Goal: Task Accomplishment & Management: Complete application form

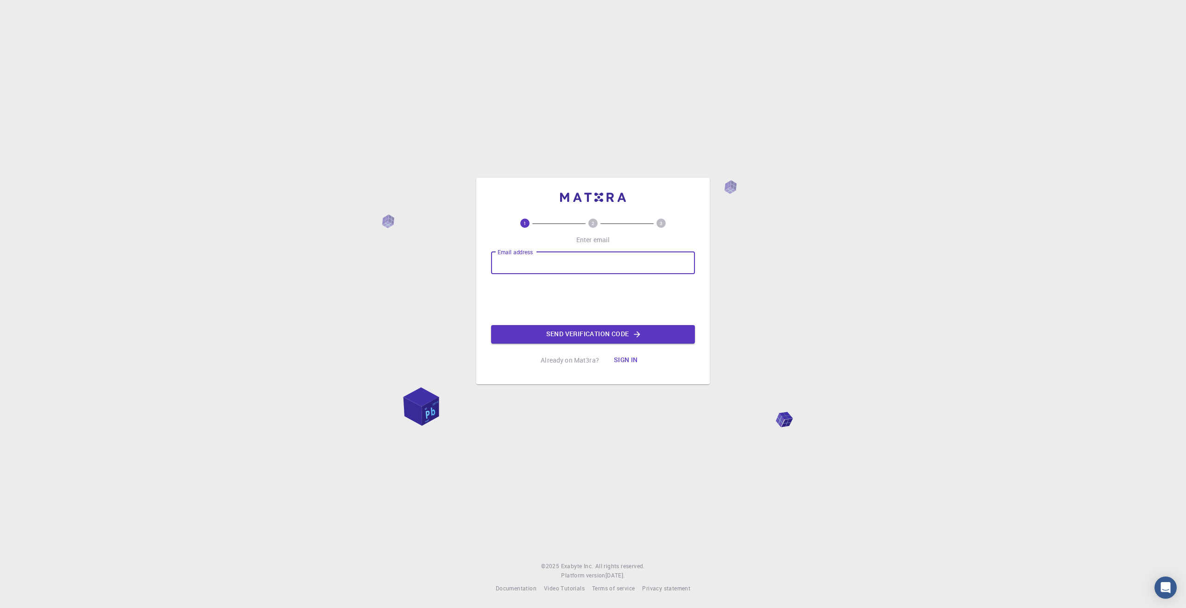
click at [543, 267] on input "Email address" at bounding box center [593, 263] width 204 height 22
type input "[EMAIL_ADDRESS][DOMAIN_NAME]"
click at [589, 338] on button "Send verification code" at bounding box center [593, 334] width 204 height 19
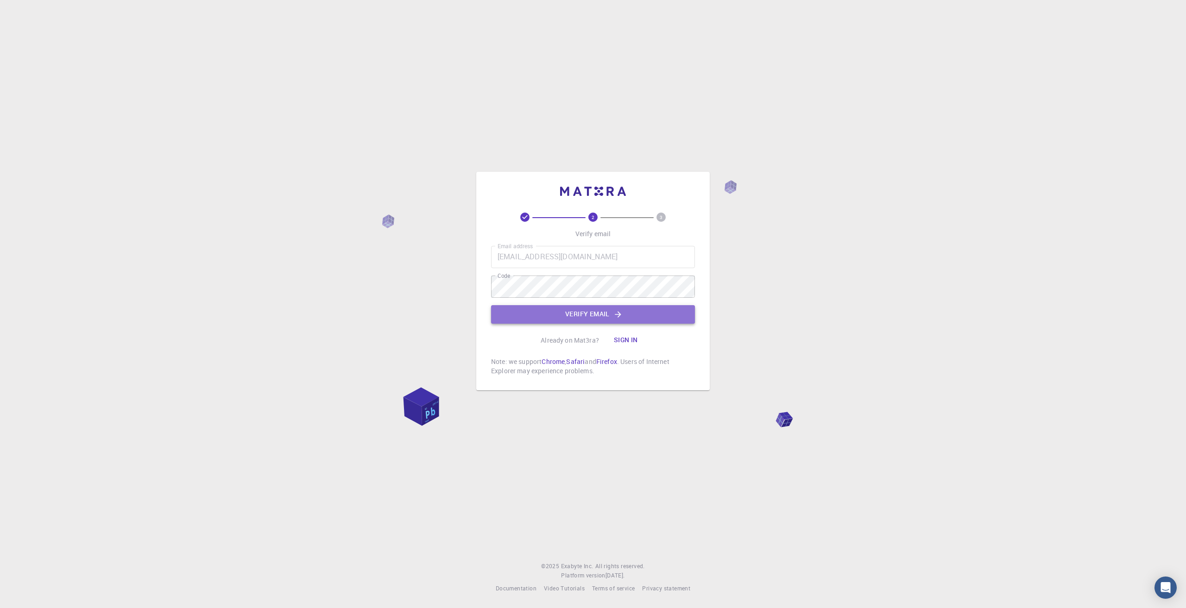
click at [576, 321] on button "Verify email" at bounding box center [593, 314] width 204 height 19
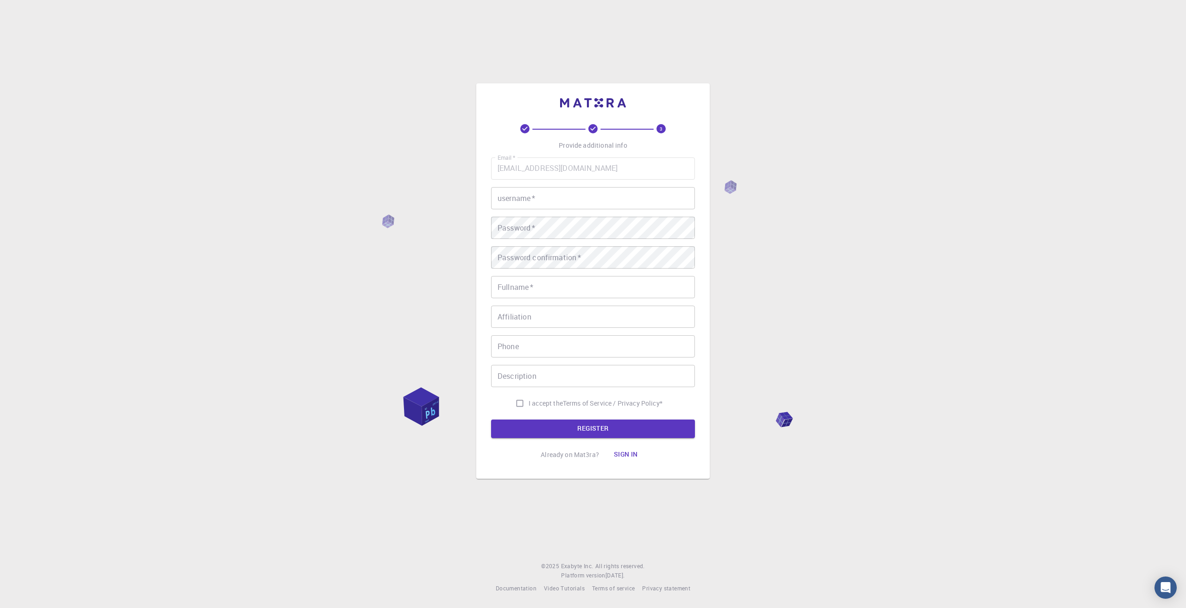
click at [584, 203] on input "username   *" at bounding box center [593, 198] width 204 height 22
type input "Amr"
click at [571, 290] on input "Fullname   *" at bounding box center [593, 287] width 204 height 22
click at [573, 284] on input "Fullname   *" at bounding box center [593, 287] width 204 height 22
type input "Amr Elmawy"
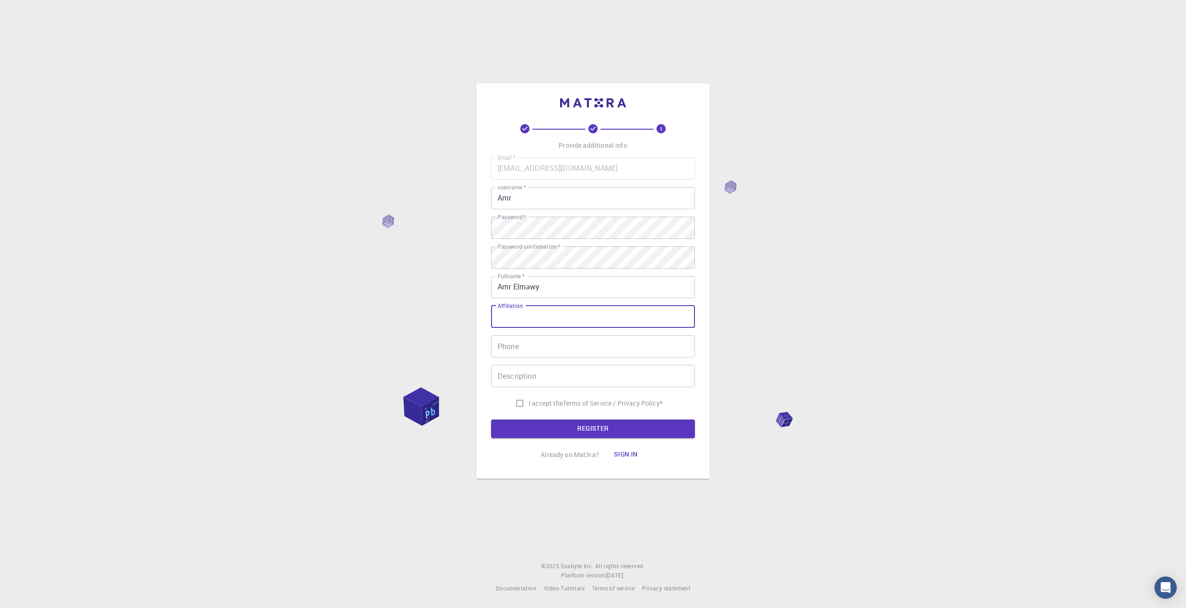
click at [559, 307] on input "Affiliation" at bounding box center [593, 317] width 204 height 22
type input "Beso"
click at [531, 352] on input "Phone" at bounding box center [593, 346] width 204 height 22
click at [524, 345] on input "011119-07770" at bounding box center [593, 346] width 204 height 22
type input "01111907770"
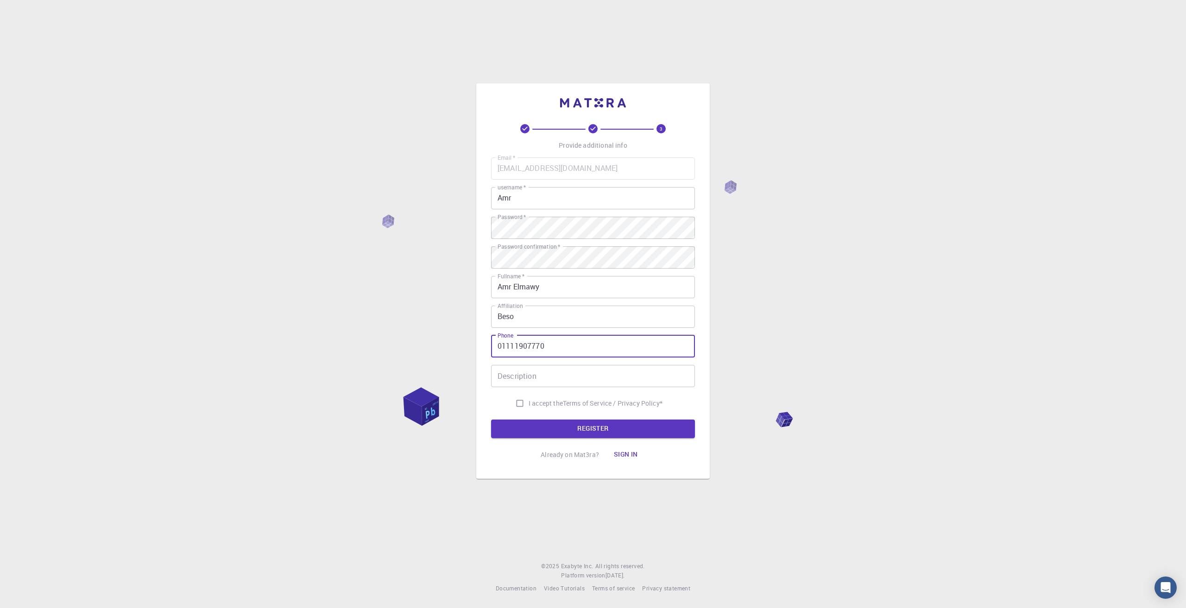
drag, startPoint x: 553, startPoint y: 367, endPoint x: 513, endPoint y: 393, distance: 47.8
click at [540, 377] on input "Description" at bounding box center [593, 376] width 204 height 22
drag, startPoint x: 516, startPoint y: 403, endPoint x: 520, endPoint y: 386, distance: 17.8
click at [516, 403] on input "I accept the Terms of Service / Privacy Policy *" at bounding box center [520, 404] width 18 height 18
checkbox input "true"
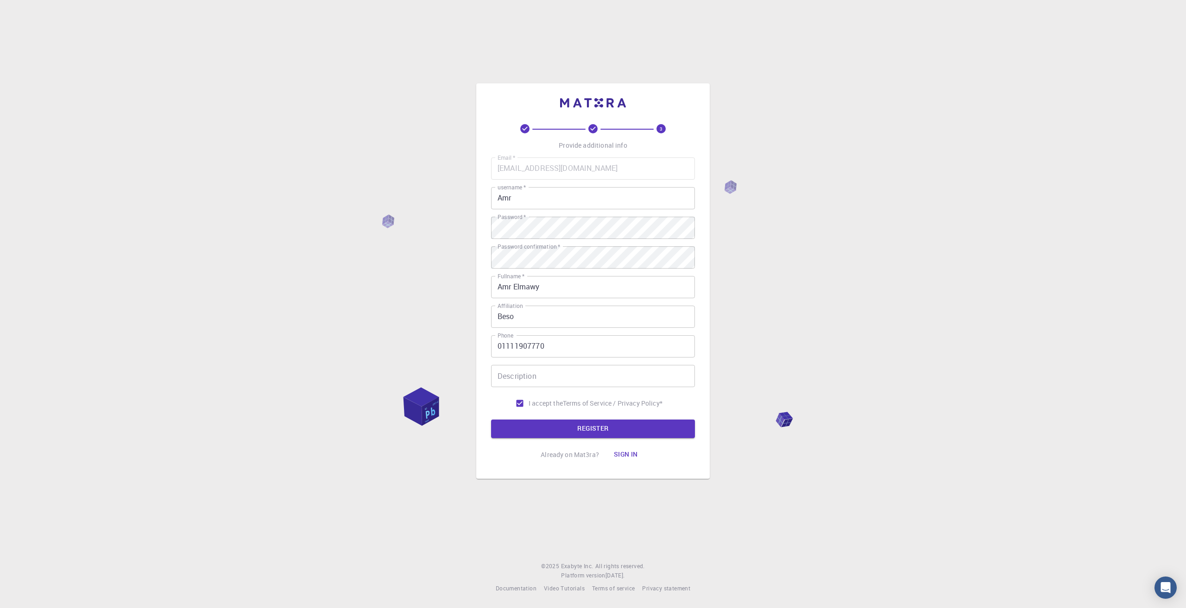
click at [520, 386] on input "Description" at bounding box center [593, 376] width 204 height 22
type input "just a kid trying to build robot arms"
click at [588, 432] on button "REGISTER" at bounding box center [593, 429] width 204 height 19
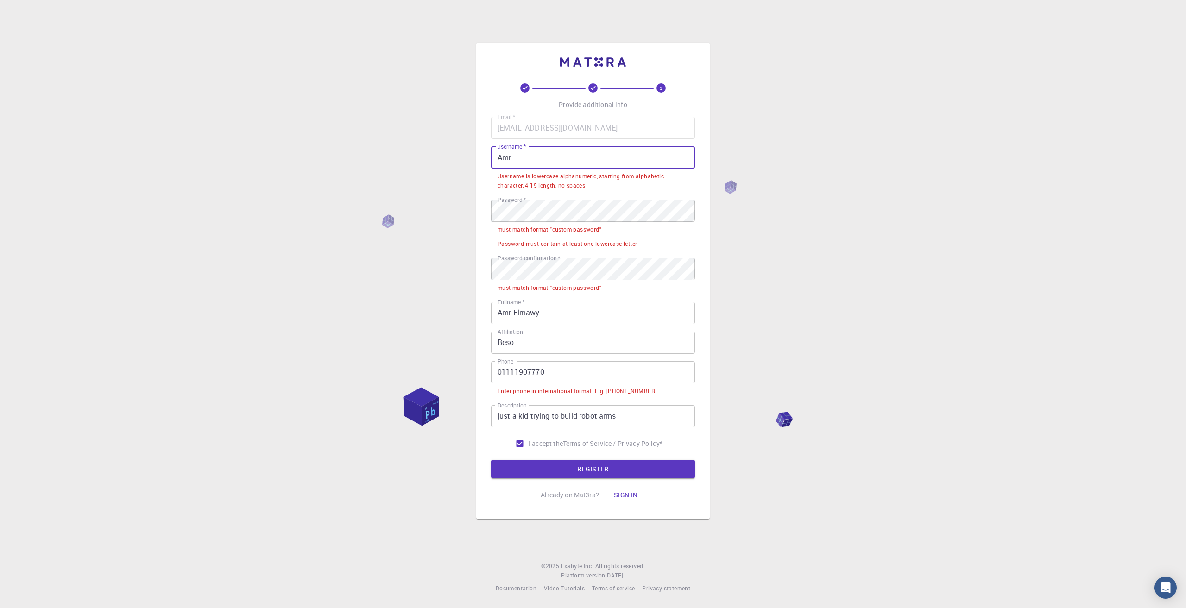
click at [583, 150] on input "Amr" at bounding box center [593, 157] width 204 height 22
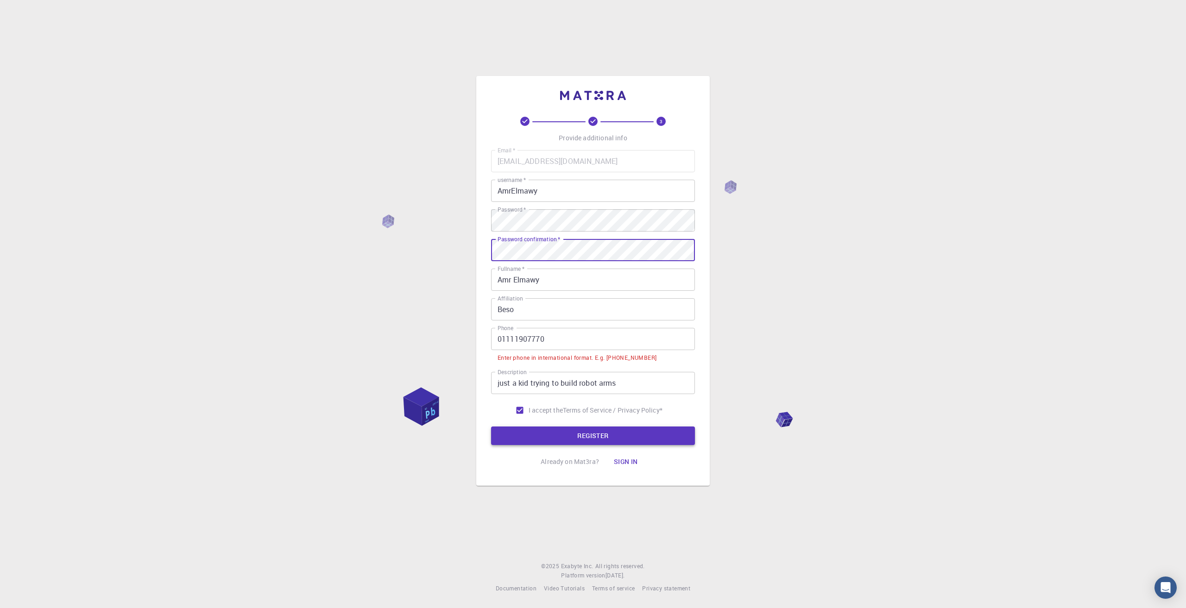
click at [608, 436] on button "REGISTER" at bounding box center [593, 436] width 204 height 19
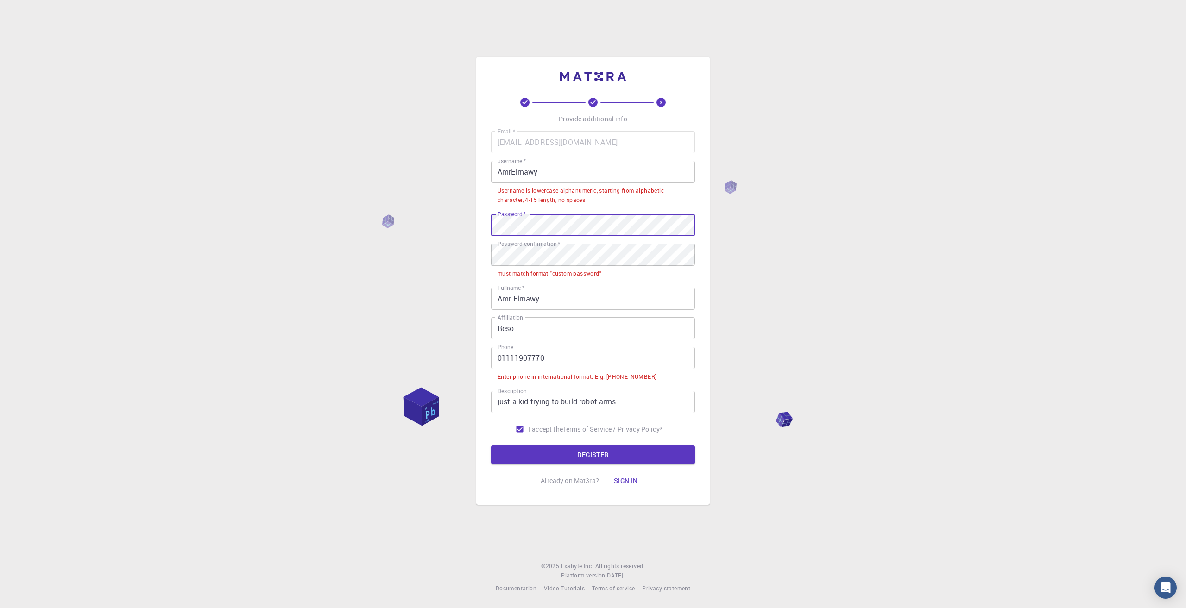
click at [484, 222] on div "3 Provide additional info Email   * [EMAIL_ADDRESS][DOMAIN_NAME] Email   * user…" at bounding box center [592, 281] width 233 height 448
click at [480, 242] on div "3 Provide additional info Email   * [EMAIL_ADDRESS][DOMAIN_NAME] Email   * user…" at bounding box center [592, 281] width 233 height 448
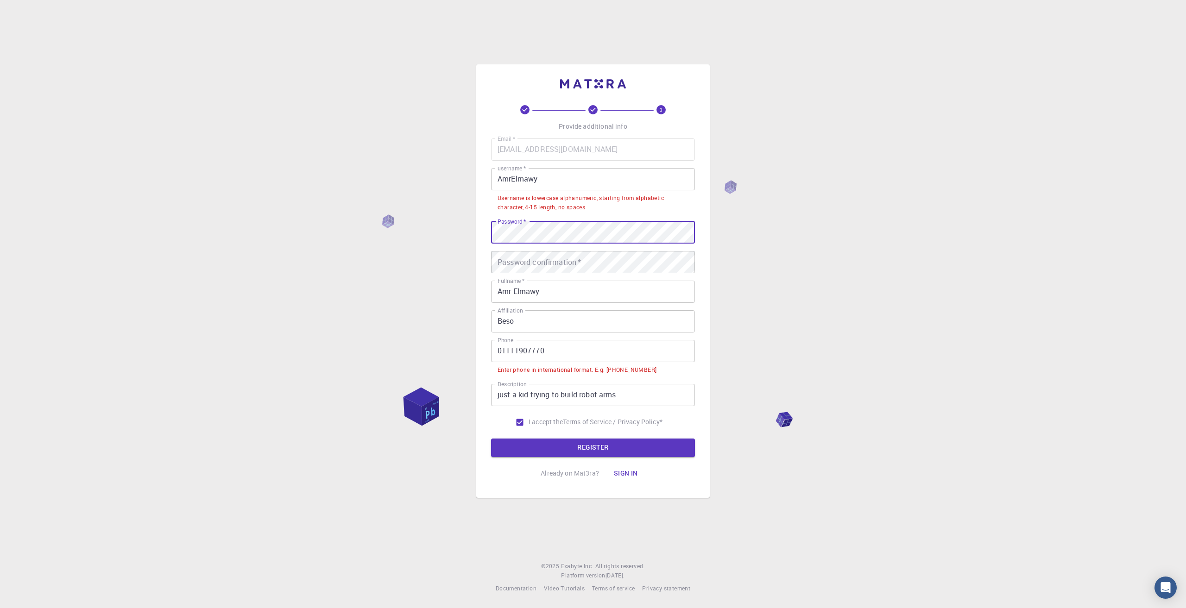
click at [501, 179] on input "AmrElmawy" at bounding box center [593, 179] width 204 height 22
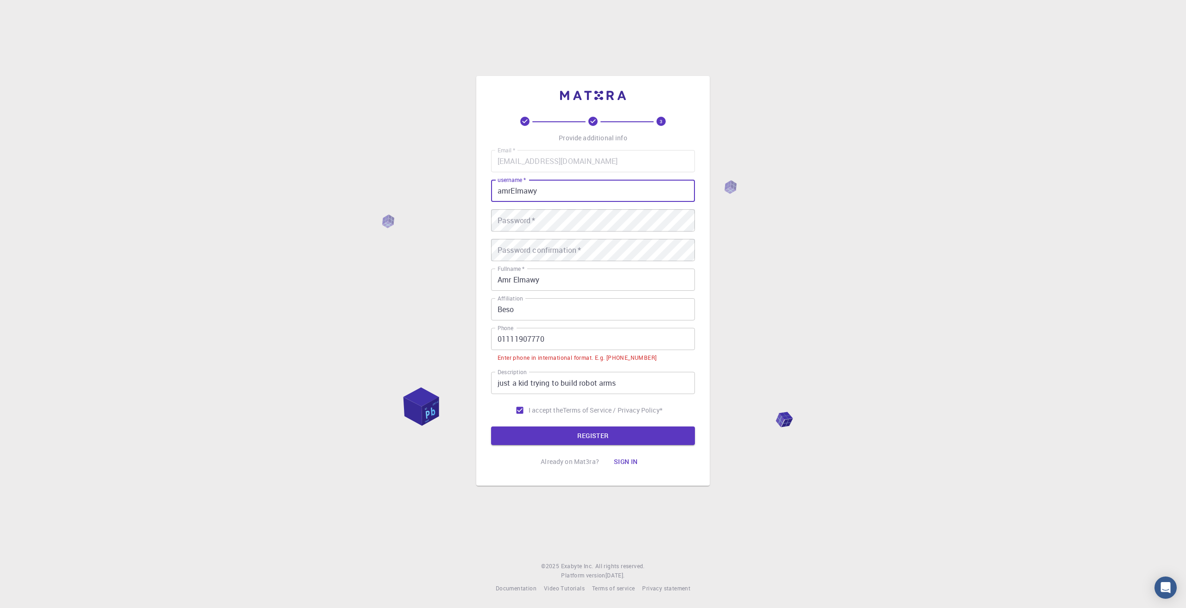
click at [516, 189] on input "amrElmawy" at bounding box center [593, 191] width 204 height 22
type input "amrelmawy"
click at [597, 432] on button "REGISTER" at bounding box center [593, 436] width 204 height 19
click at [630, 335] on input "01111907770" at bounding box center [593, 339] width 204 height 22
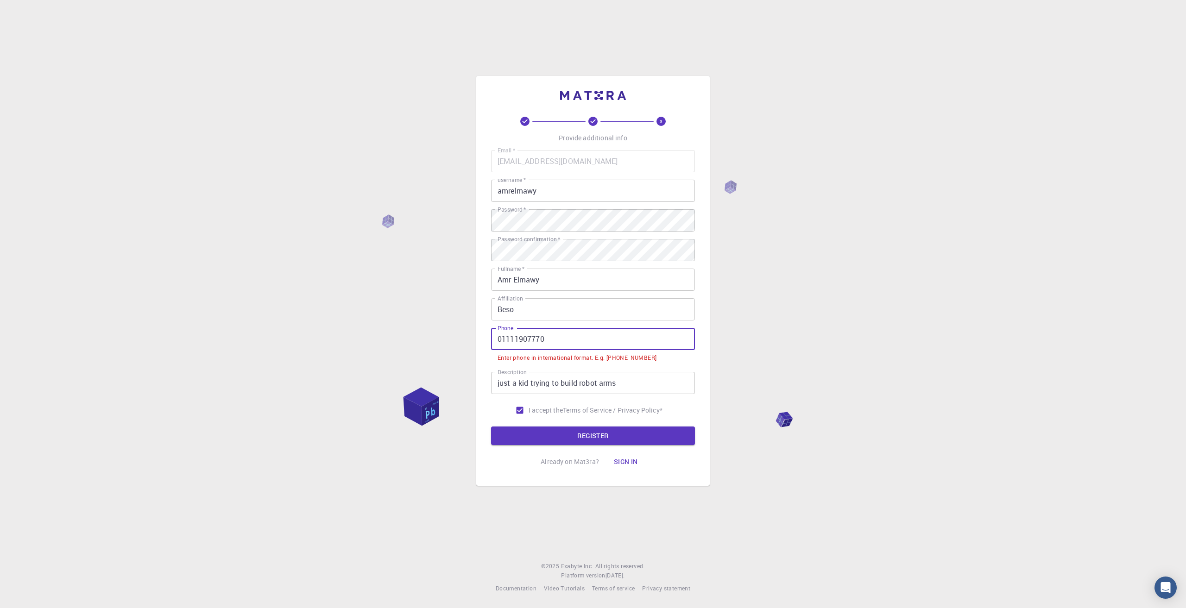
drag, startPoint x: 502, startPoint y: 342, endPoint x: 494, endPoint y: 341, distance: 8.4
click at [494, 341] on input "01111907770" at bounding box center [593, 339] width 204 height 22
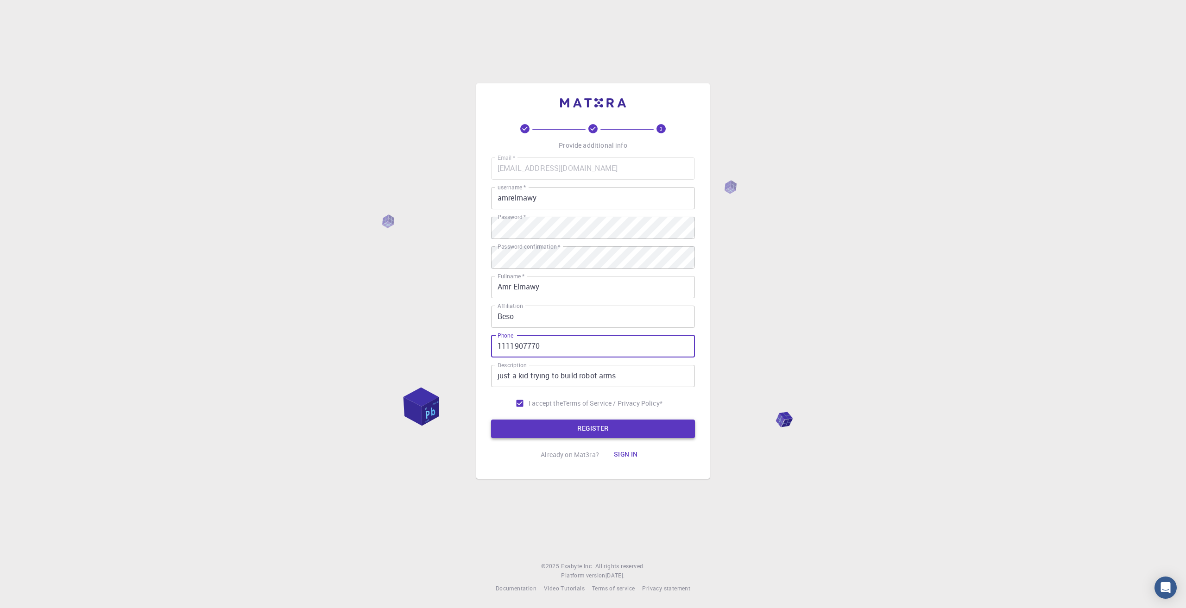
click at [590, 426] on button "REGISTER" at bounding box center [593, 429] width 204 height 19
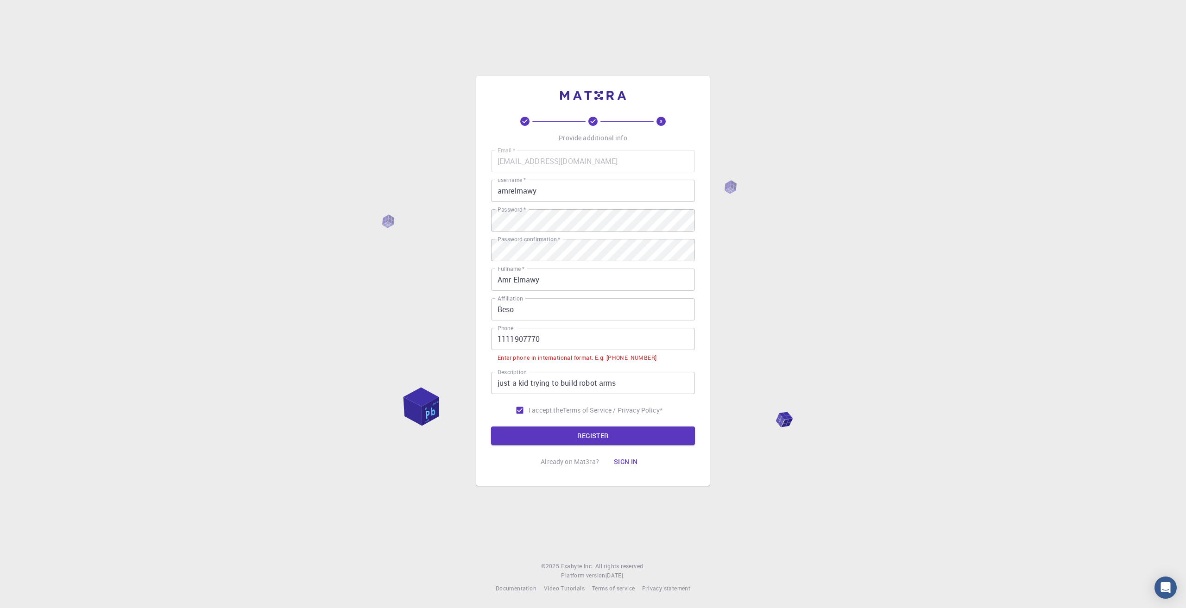
click at [496, 338] on input "1111907770" at bounding box center [593, 339] width 204 height 22
drag, startPoint x: 595, startPoint y: 358, endPoint x: 610, endPoint y: 360, distance: 14.9
click at [610, 360] on div "Enter phone in international format. E.g. [PHONE_NUMBER]" at bounding box center [576, 357] width 159 height 9
copy div "E.g. +"
paste input "E.g. +"
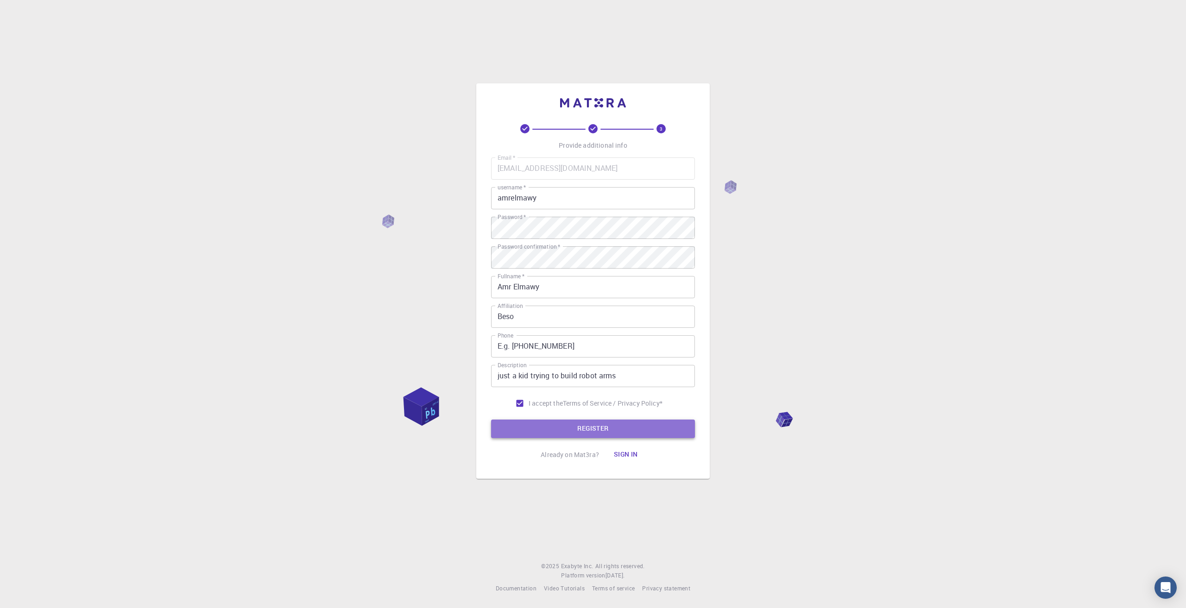
click at [583, 425] on button "REGISTER" at bounding box center [593, 429] width 204 height 19
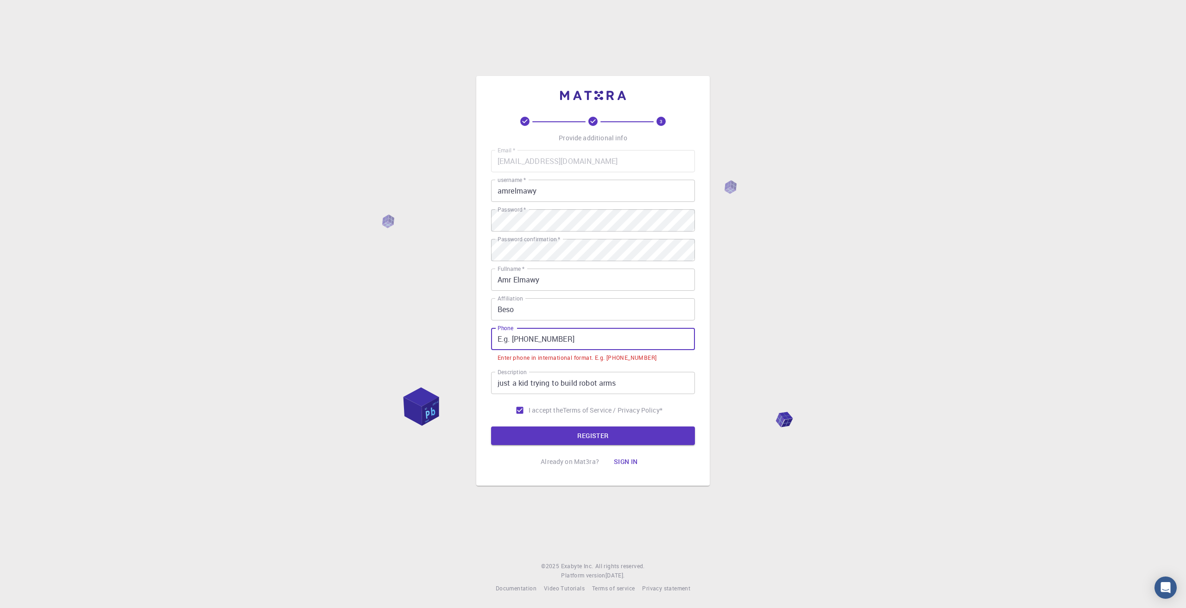
click at [520, 339] on input "E.g. [PHONE_NUMBER]" at bounding box center [593, 339] width 204 height 22
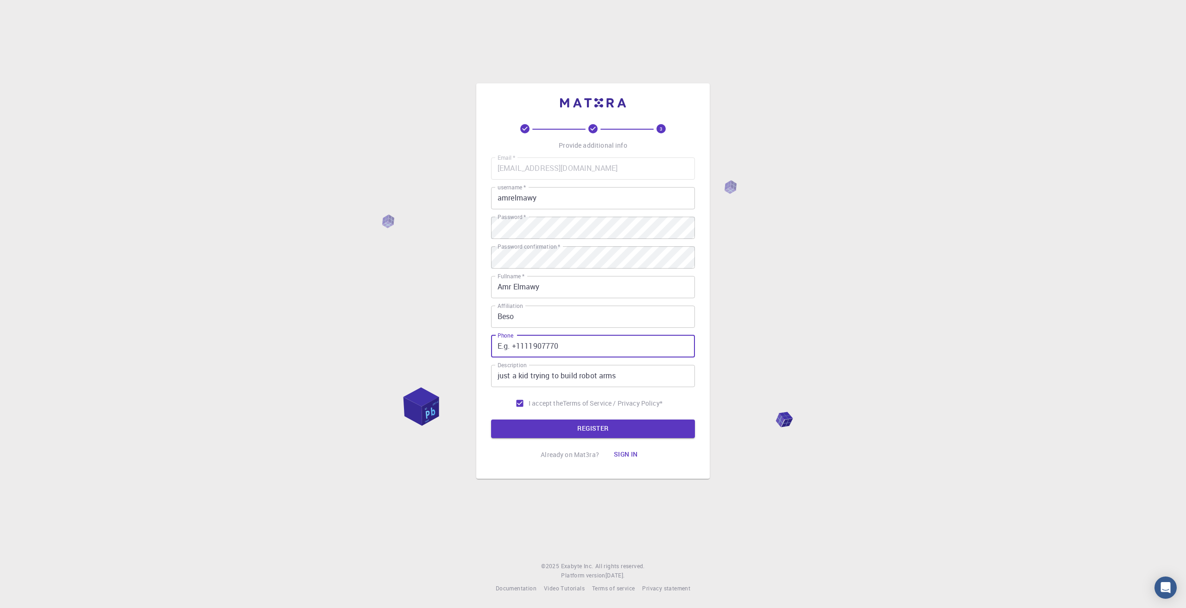
click at [491, 420] on button "REGISTER" at bounding box center [593, 429] width 204 height 19
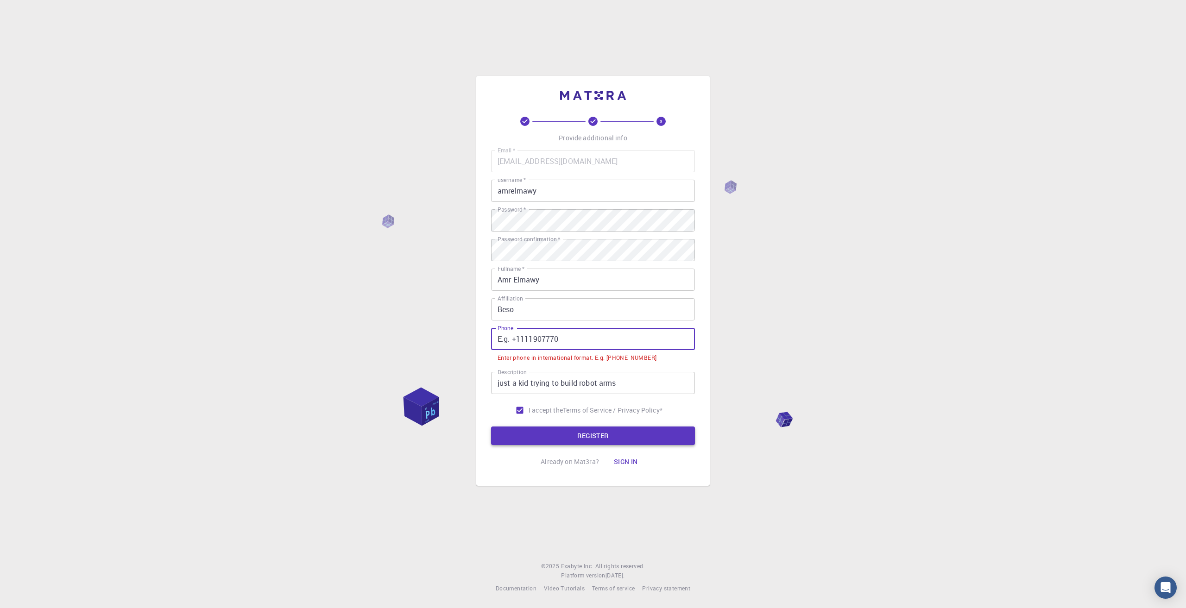
click at [491, 427] on button "REGISTER" at bounding box center [593, 436] width 204 height 19
click at [582, 432] on button "REGISTER" at bounding box center [593, 436] width 204 height 19
click at [518, 340] on input "E.g. +1111907770" at bounding box center [593, 339] width 204 height 22
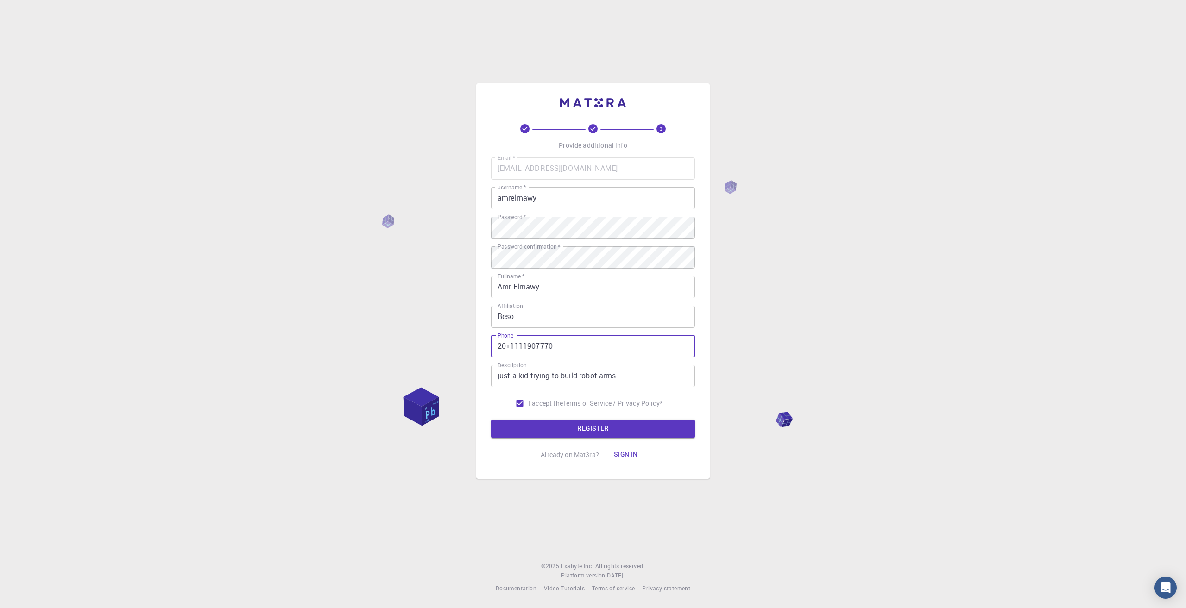
click at [491, 420] on button "REGISTER" at bounding box center [593, 429] width 204 height 19
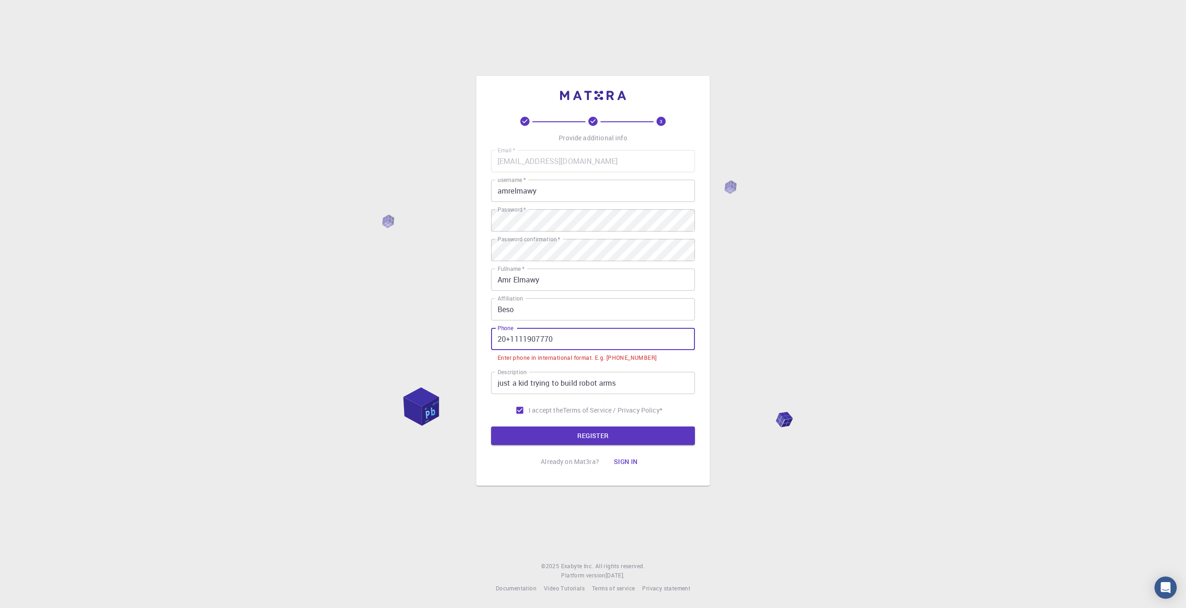
click at [491, 427] on button "REGISTER" at bounding box center [593, 436] width 204 height 19
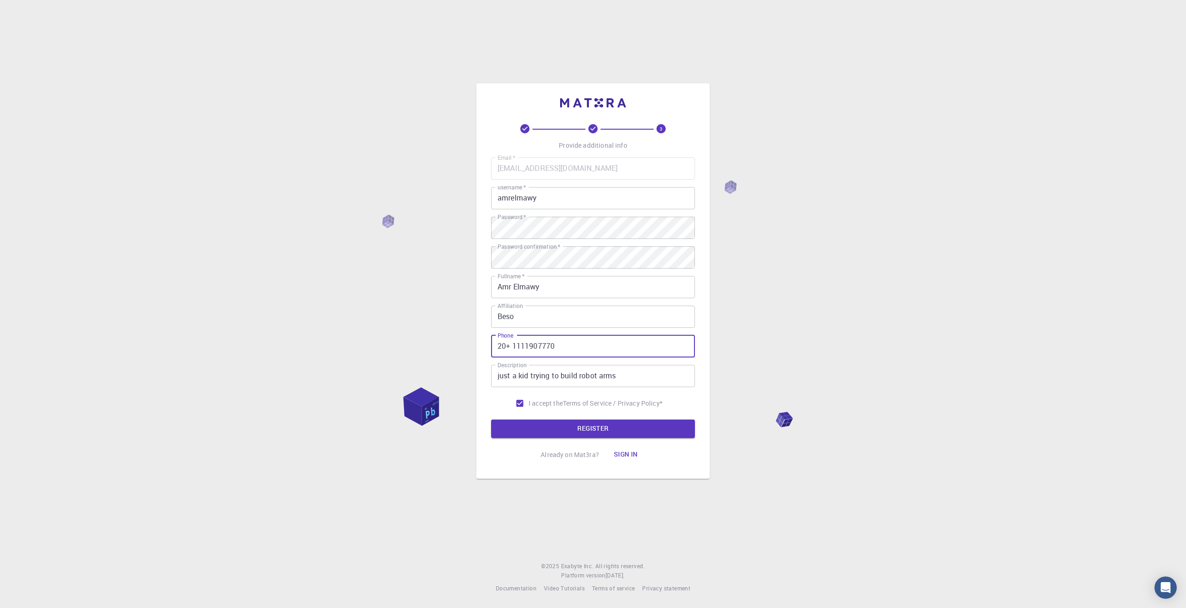
click at [491, 420] on button "REGISTER" at bounding box center [593, 429] width 204 height 19
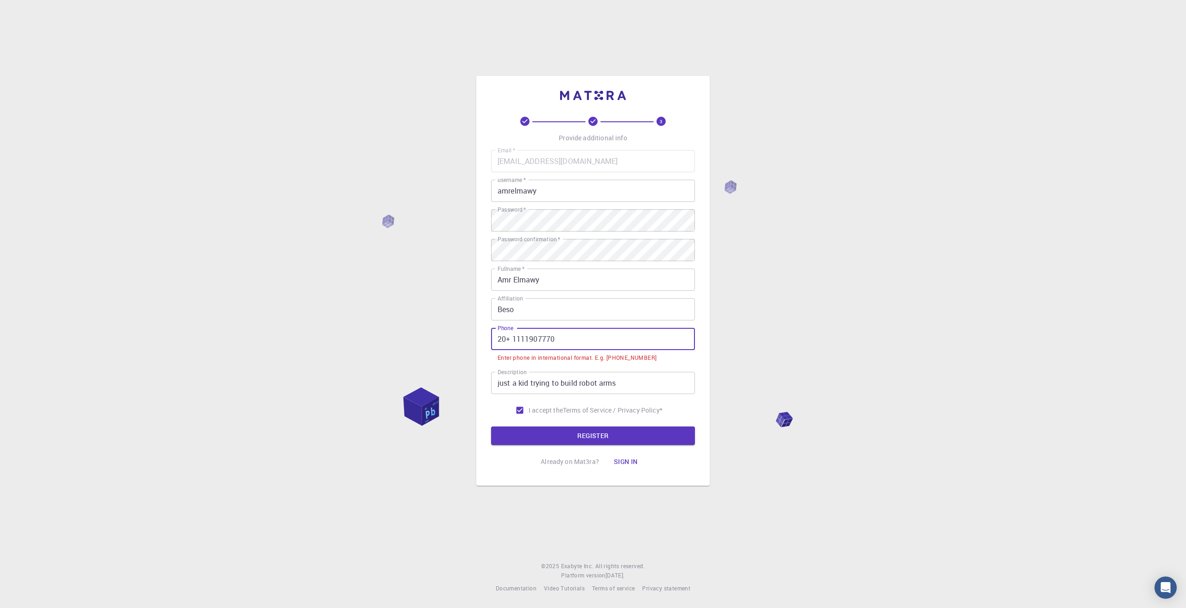
click at [491, 427] on button "REGISTER" at bounding box center [593, 436] width 204 height 19
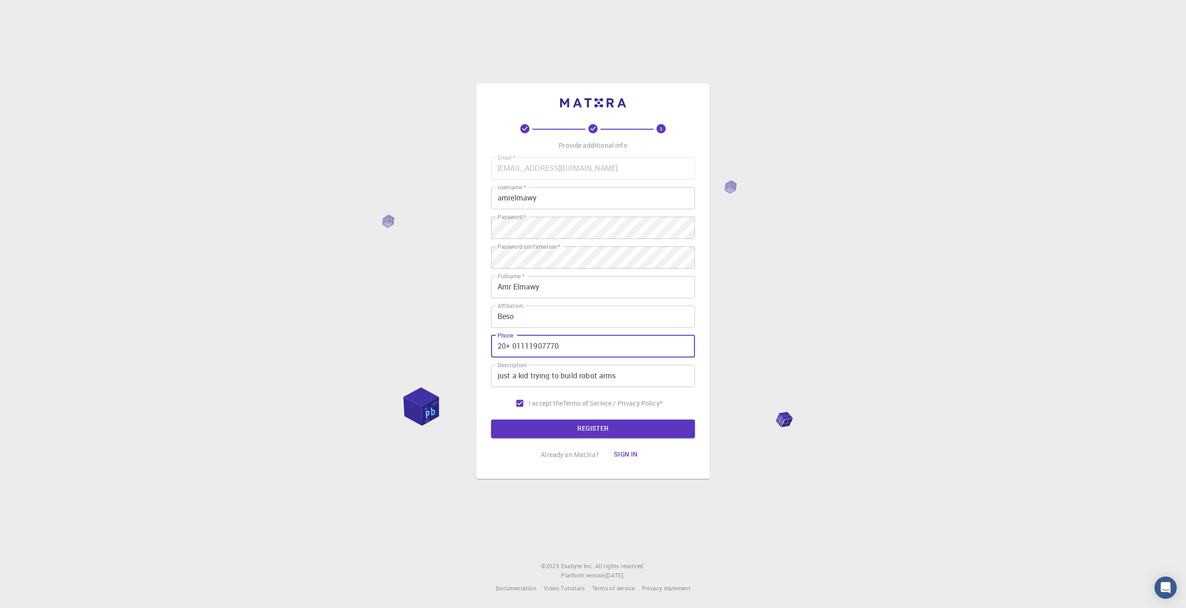
type input "20+ 01111907770"
click at [491, 420] on button "REGISTER" at bounding box center [593, 429] width 204 height 19
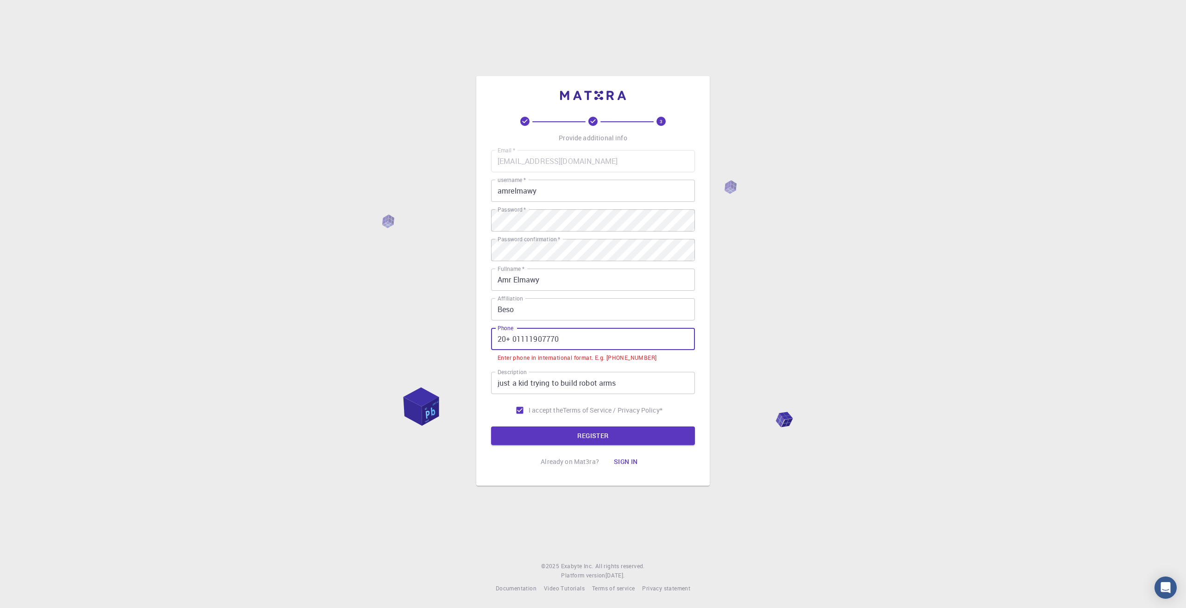
click at [491, 427] on button "REGISTER" at bounding box center [593, 436] width 204 height 19
drag, startPoint x: 573, startPoint y: 344, endPoint x: 437, endPoint y: 344, distance: 135.7
click at [437, 344] on div "3 Provide additional info Email   * [EMAIL_ADDRESS][DOMAIN_NAME] Email   * user…" at bounding box center [593, 304] width 1186 height 608
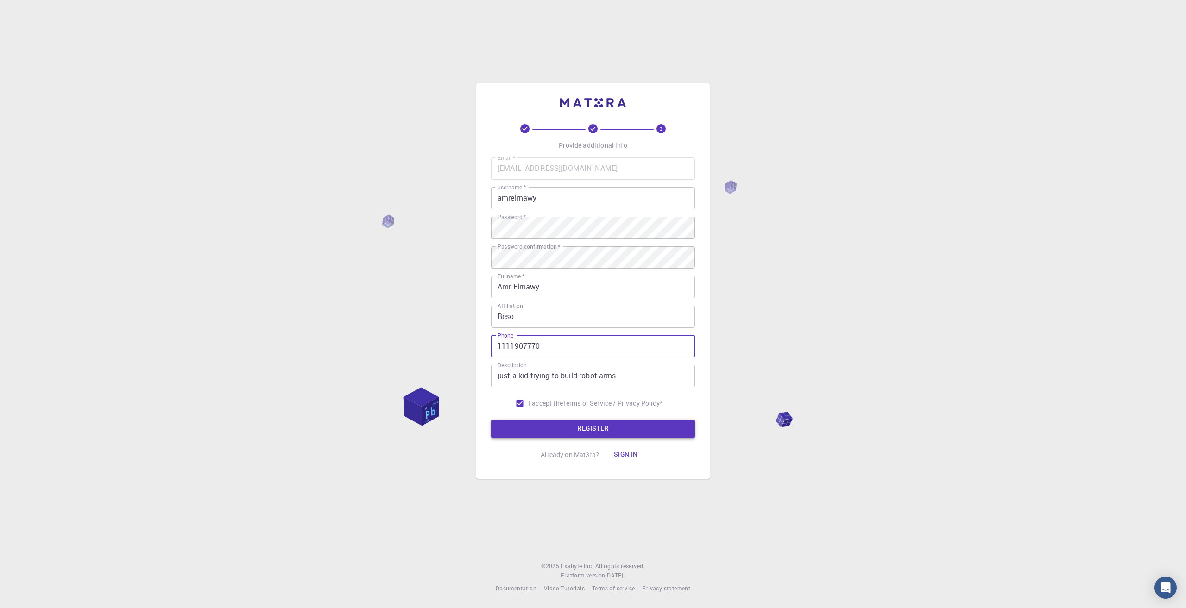
type input "1111907770"
click at [576, 432] on button "REGISTER" at bounding box center [593, 429] width 204 height 19
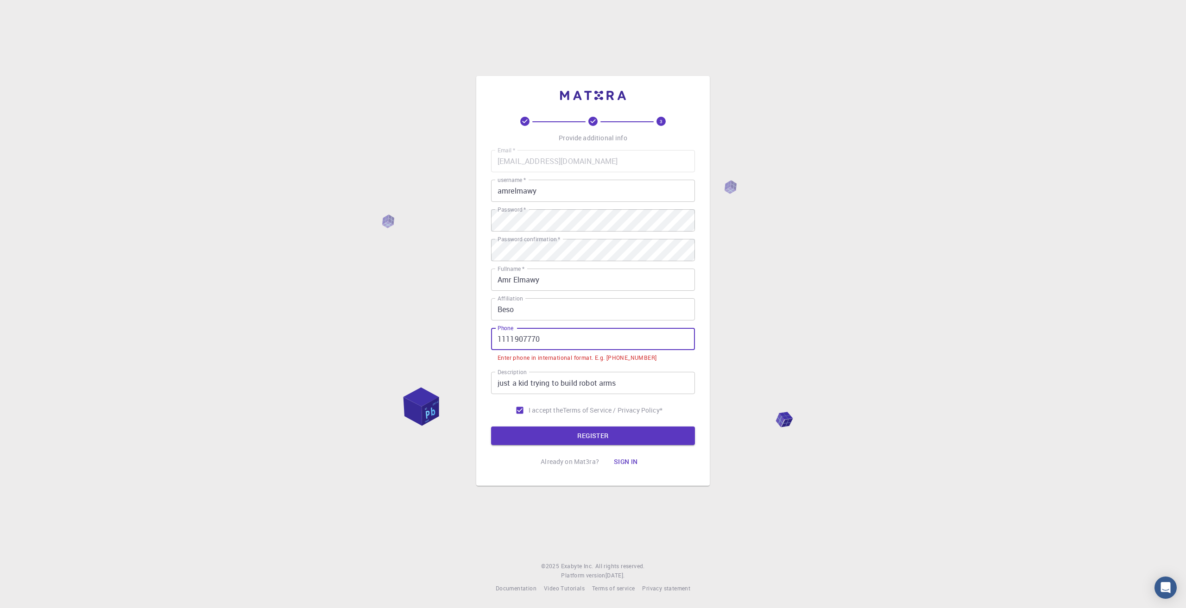
drag, startPoint x: 542, startPoint y: 339, endPoint x: 419, endPoint y: 341, distance: 123.7
click at [419, 341] on div "3 Provide additional info Email   * [EMAIL_ADDRESS][DOMAIN_NAME] Email   * user…" at bounding box center [593, 304] width 1186 height 608
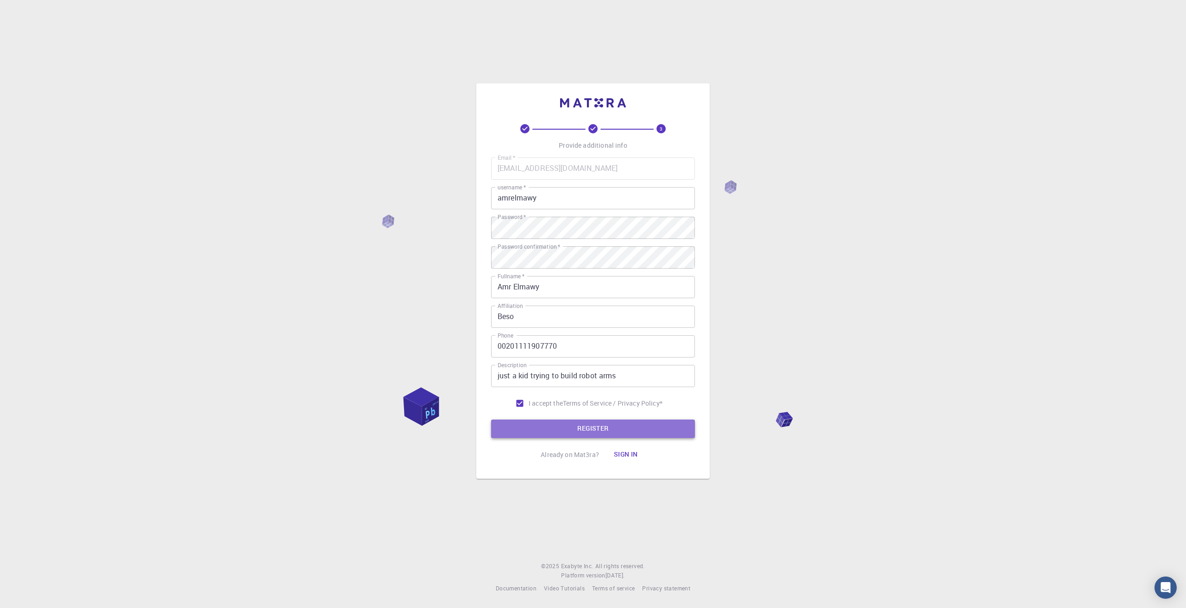
click at [610, 431] on button "REGISTER" at bounding box center [593, 429] width 204 height 19
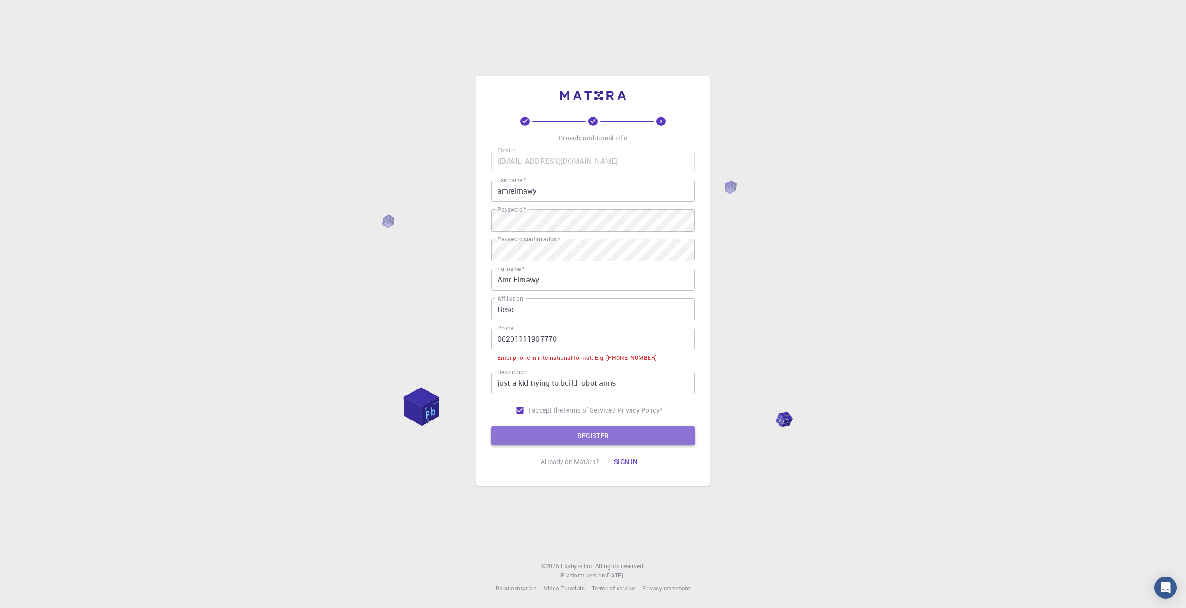
click at [613, 435] on button "REGISTER" at bounding box center [593, 436] width 204 height 19
click at [512, 339] on input "00201111907770" at bounding box center [593, 339] width 204 height 22
click at [513, 338] on input "00201111907770" at bounding box center [593, 339] width 204 height 22
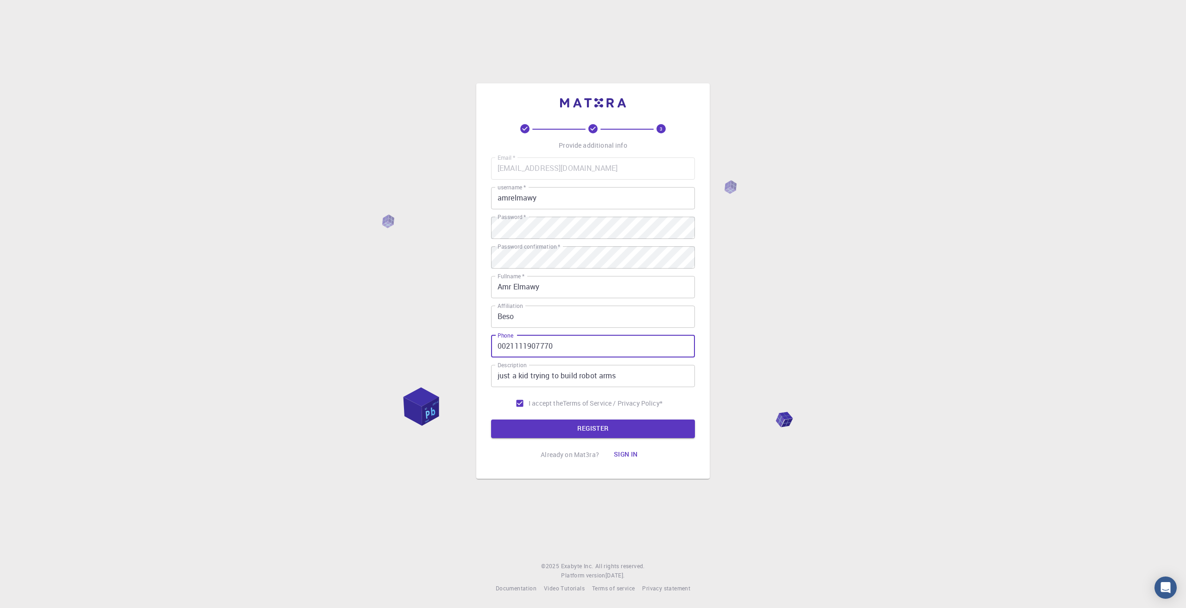
click at [491, 420] on button "REGISTER" at bounding box center [593, 429] width 204 height 19
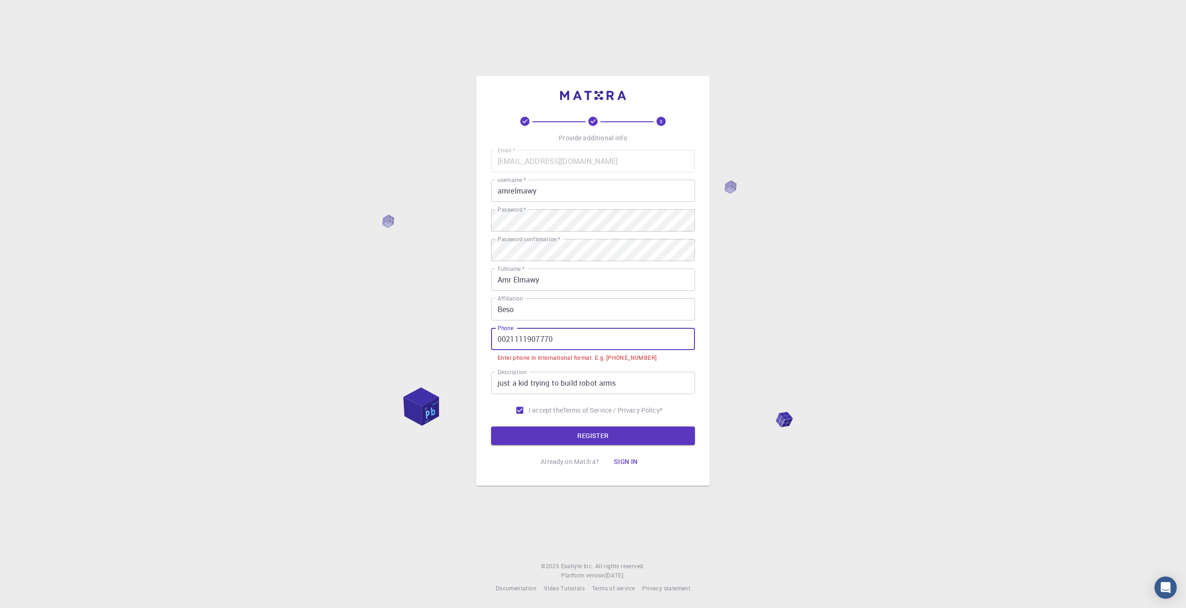
click at [491, 427] on button "REGISTER" at bounding box center [593, 436] width 204 height 19
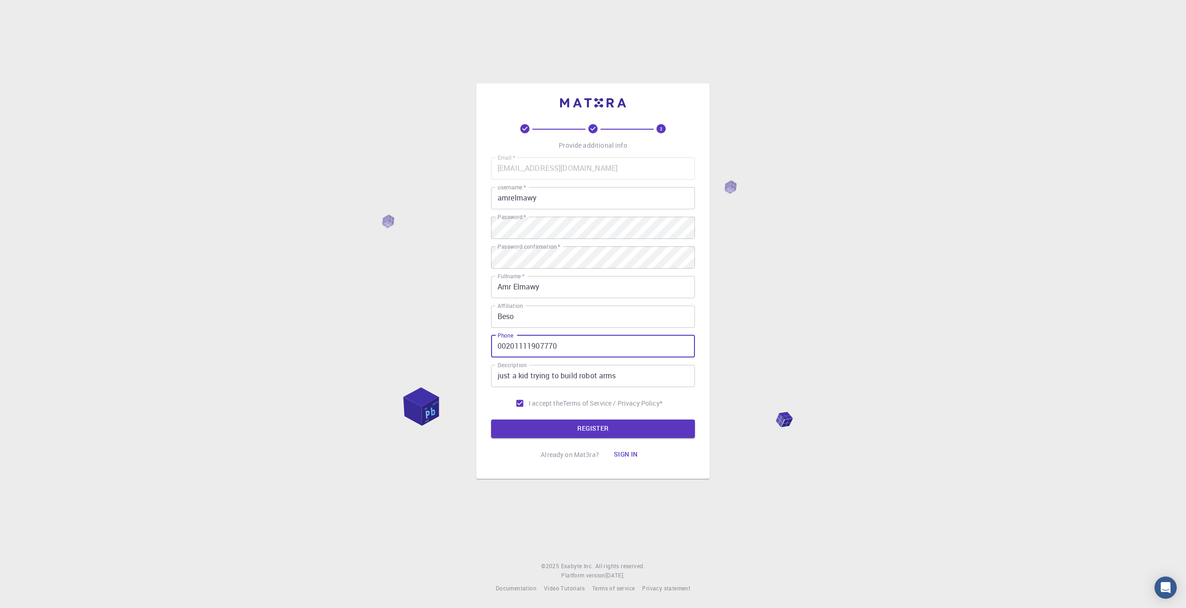
click at [491, 420] on button "REGISTER" at bounding box center [593, 429] width 204 height 19
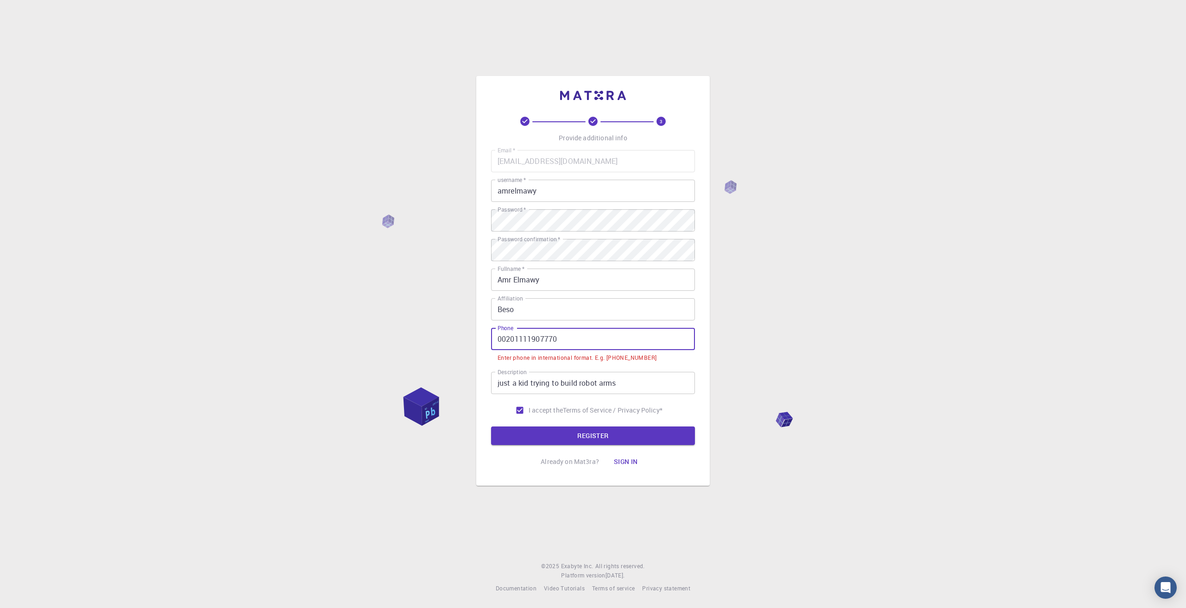
click at [491, 427] on button "REGISTER" at bounding box center [593, 436] width 204 height 19
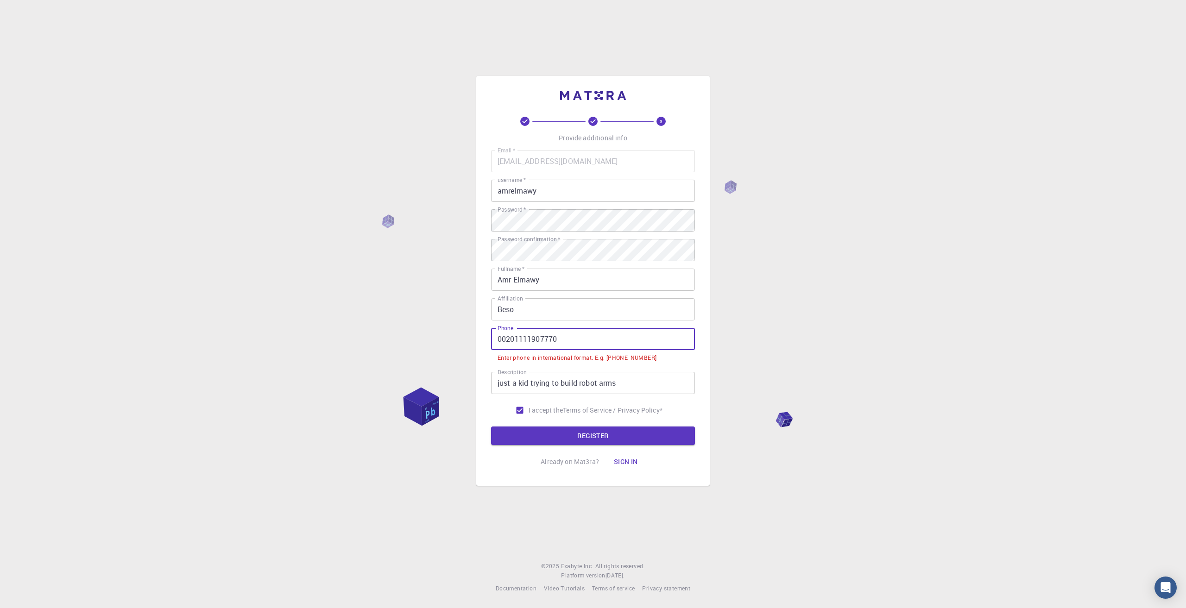
click at [491, 427] on button "REGISTER" at bounding box center [593, 436] width 204 height 19
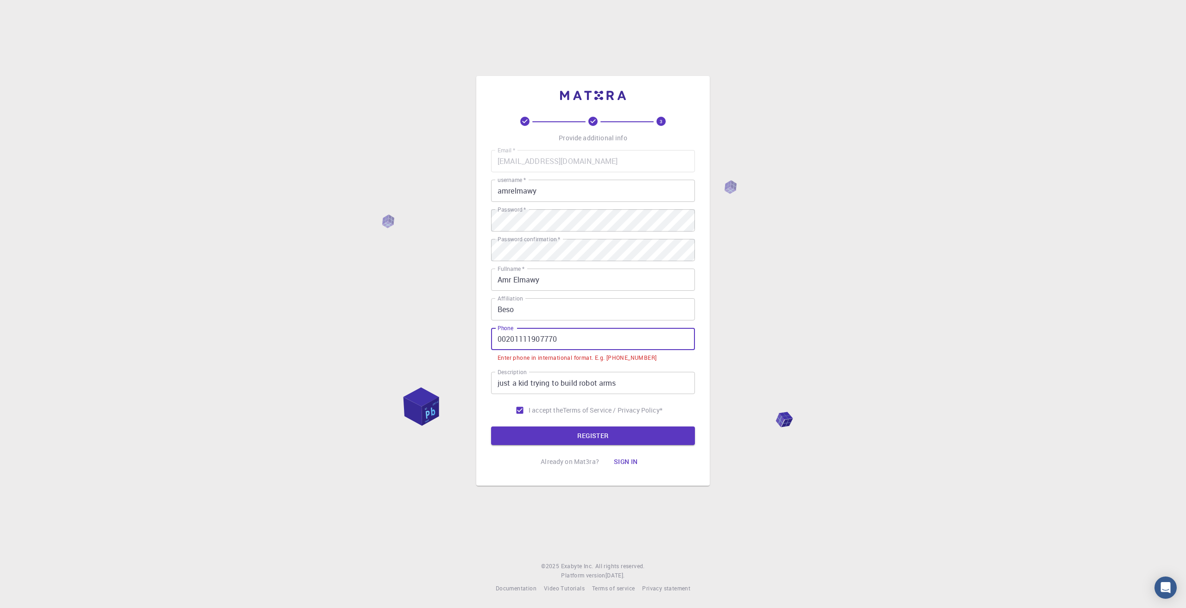
click at [491, 427] on button "REGISTER" at bounding box center [593, 436] width 204 height 19
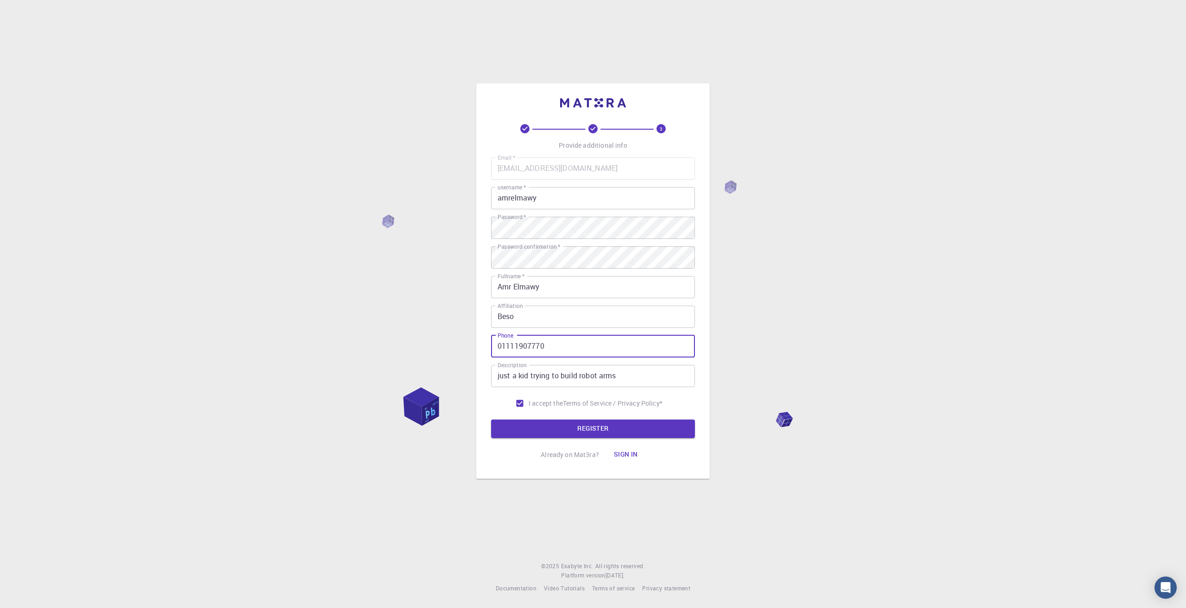
type input "1111907770"
drag, startPoint x: 580, startPoint y: 347, endPoint x: 264, endPoint y: 347, distance: 315.9
click at [264, 347] on div "3 Provide additional info Email   * [EMAIL_ADDRESS][DOMAIN_NAME] Email   * user…" at bounding box center [593, 304] width 1186 height 608
type input "00966548888909"
click at [590, 430] on button "REGISTER" at bounding box center [593, 429] width 204 height 19
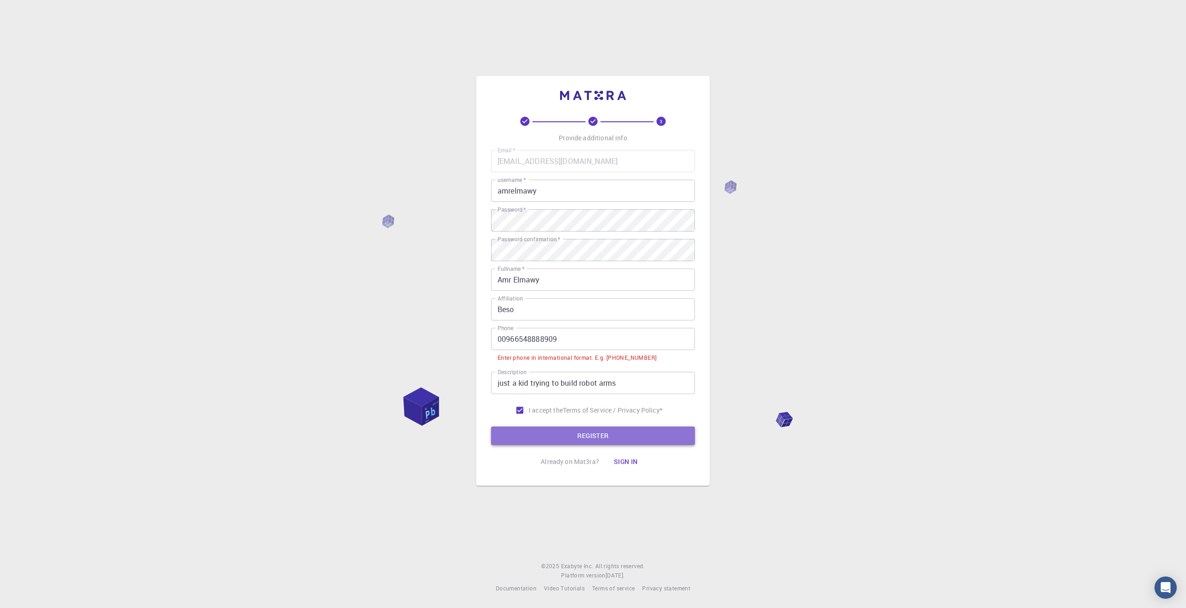
click at [590, 430] on button "REGISTER" at bounding box center [593, 436] width 204 height 19
click at [585, 433] on button "REGISTER" at bounding box center [593, 436] width 204 height 19
click at [582, 434] on button "REGISTER" at bounding box center [593, 436] width 204 height 19
click at [580, 434] on button "REGISTER" at bounding box center [593, 436] width 204 height 19
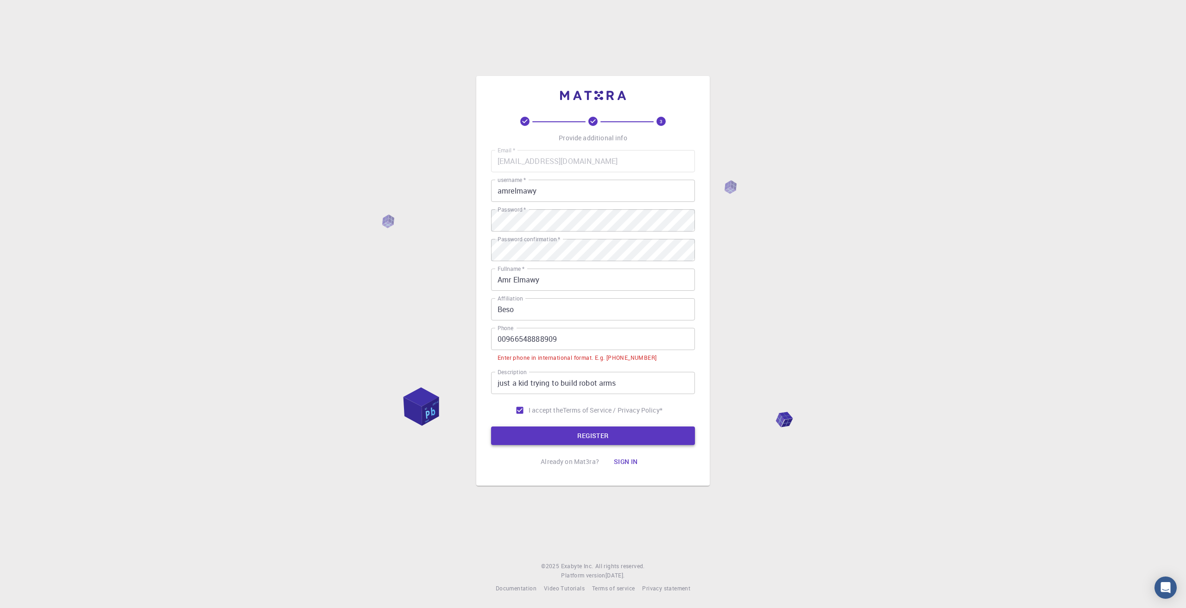
click at [580, 434] on button "REGISTER" at bounding box center [593, 436] width 204 height 19
click at [574, 434] on button "REGISTER" at bounding box center [593, 436] width 204 height 19
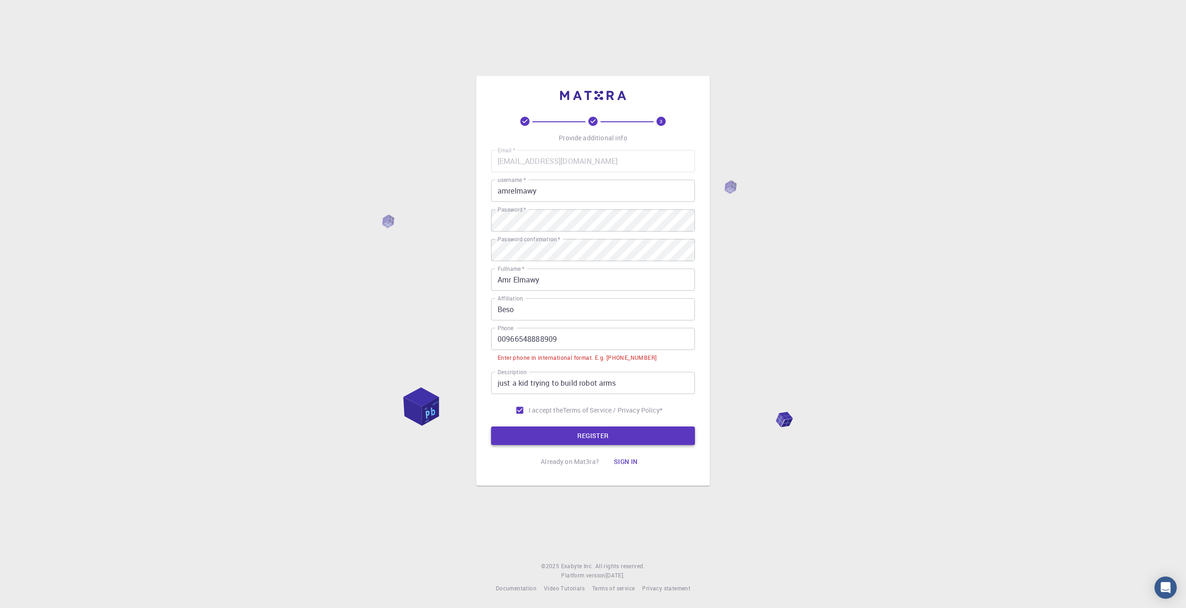
click at [574, 434] on button "REGISTER" at bounding box center [593, 436] width 204 height 19
click at [573, 434] on button "REGISTER" at bounding box center [593, 436] width 204 height 19
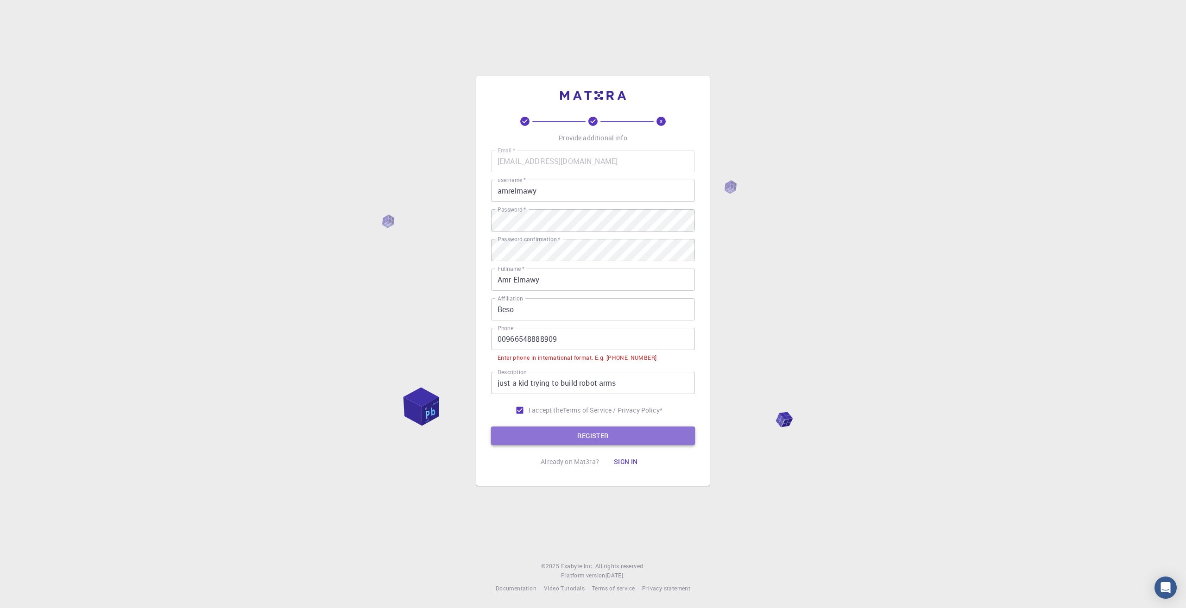
click at [573, 434] on button "REGISTER" at bounding box center [593, 436] width 204 height 19
